Goal: Navigation & Orientation: Find specific page/section

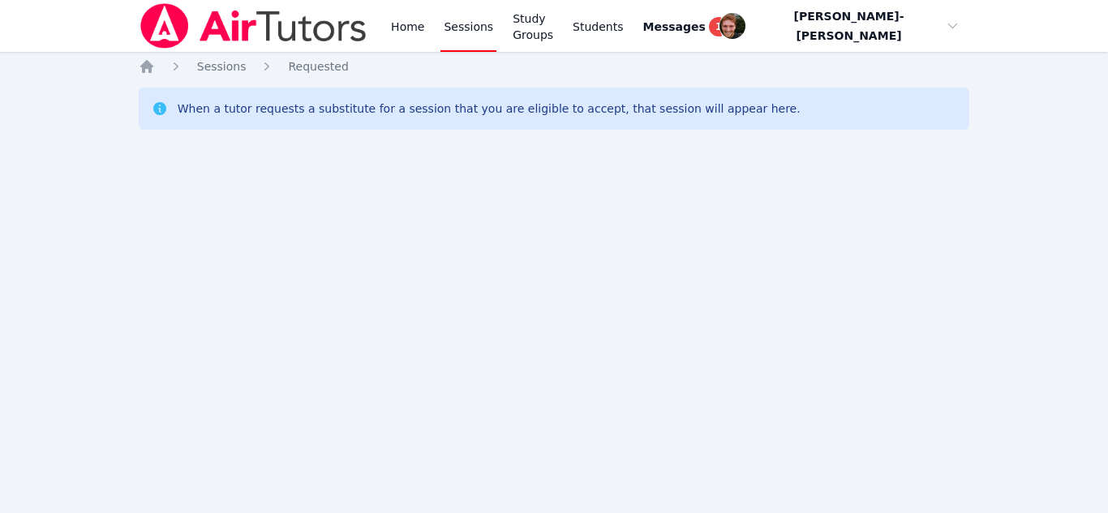
click at [521, 324] on div "Home Sessions Study Groups Students Messages 1 Open user menu [PERSON_NAME]-[PE…" at bounding box center [554, 256] width 1108 height 513
click at [698, 23] on span "Messages" at bounding box center [674, 27] width 62 height 16
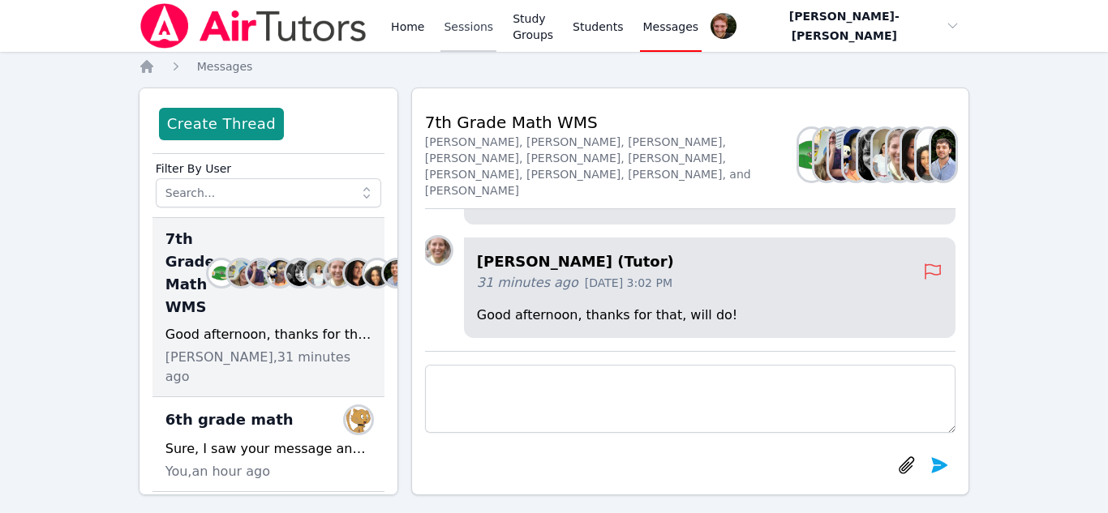
click at [465, 16] on link "Sessions" at bounding box center [468, 26] width 56 height 52
